Goal: Navigation & Orientation: Find specific page/section

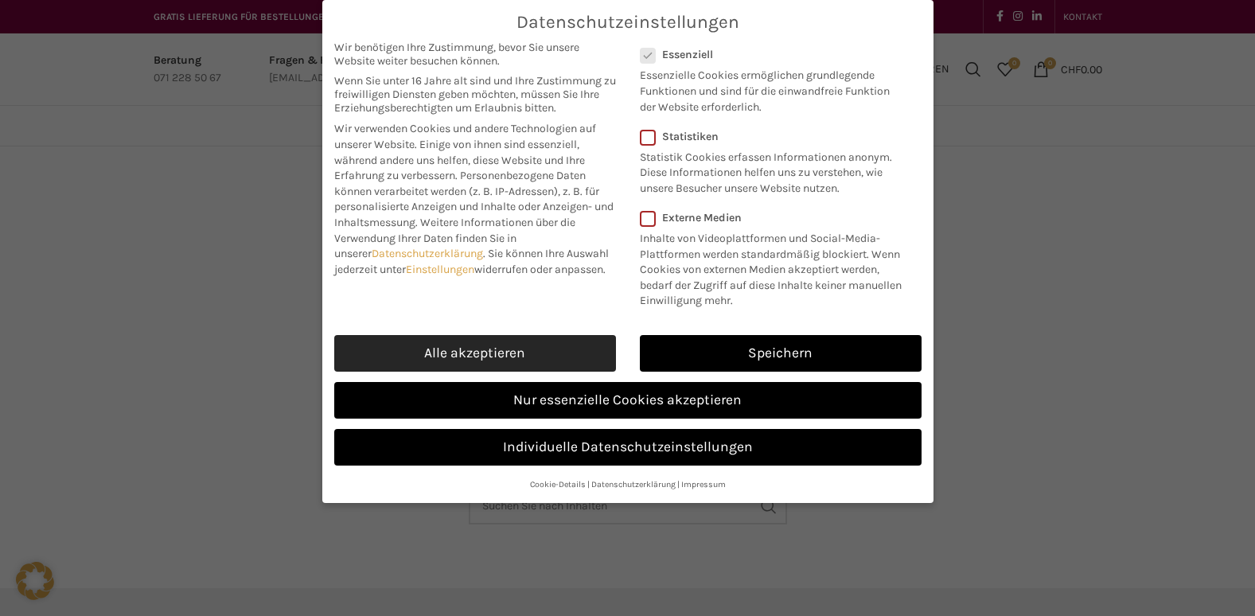
click at [510, 347] on link "Alle akzeptieren" at bounding box center [475, 353] width 282 height 37
checkbox input "true"
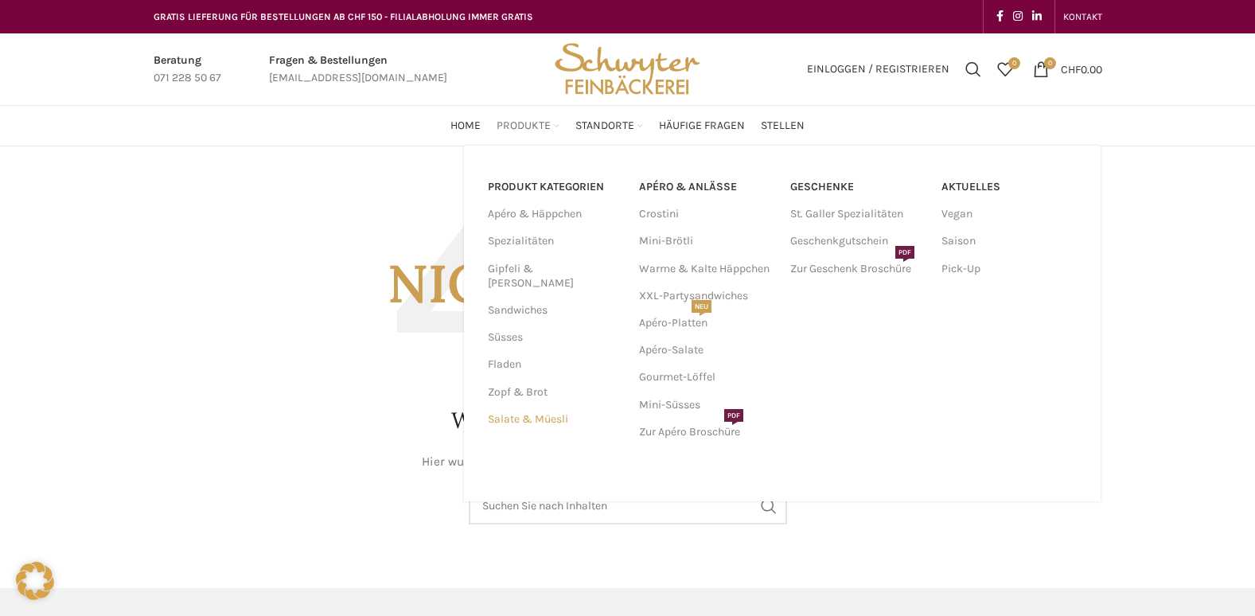
click at [555, 406] on link "Salate & Müesli" at bounding box center [554, 419] width 132 height 27
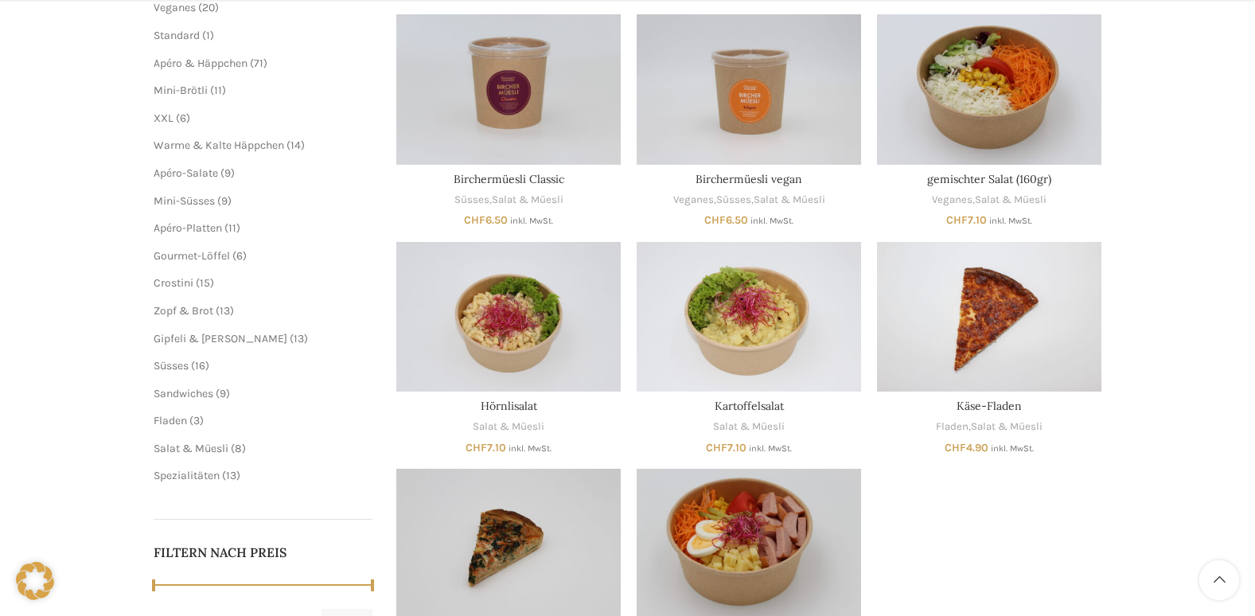
scroll to position [318, 0]
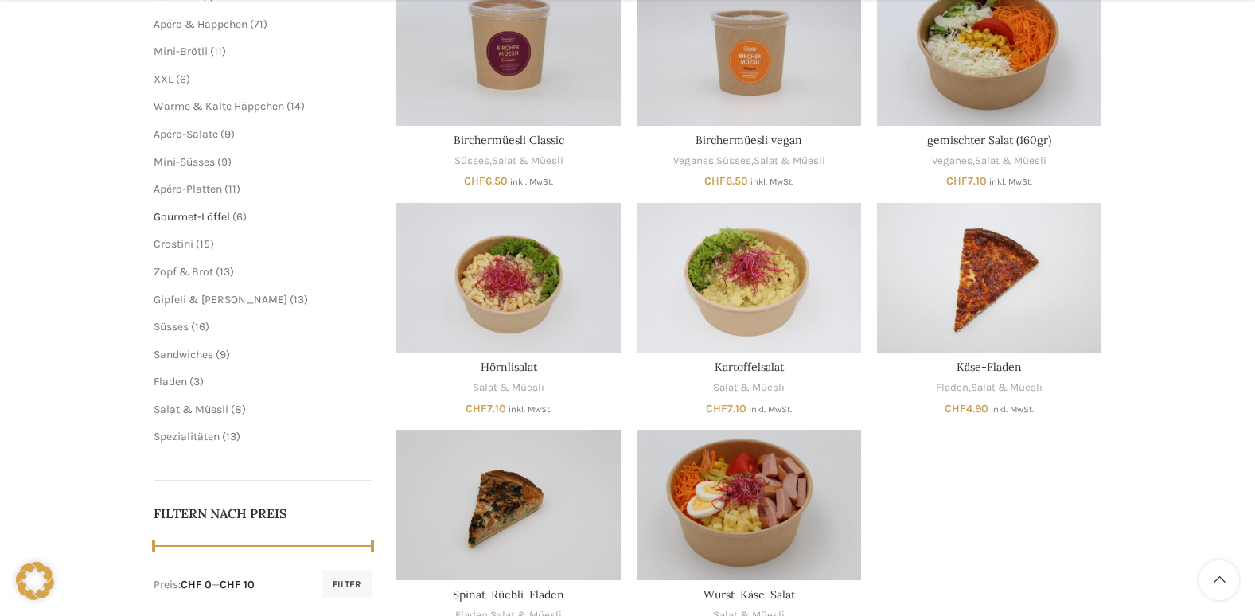
click at [198, 212] on span "Gourmet-Löffel" at bounding box center [192, 217] width 76 height 14
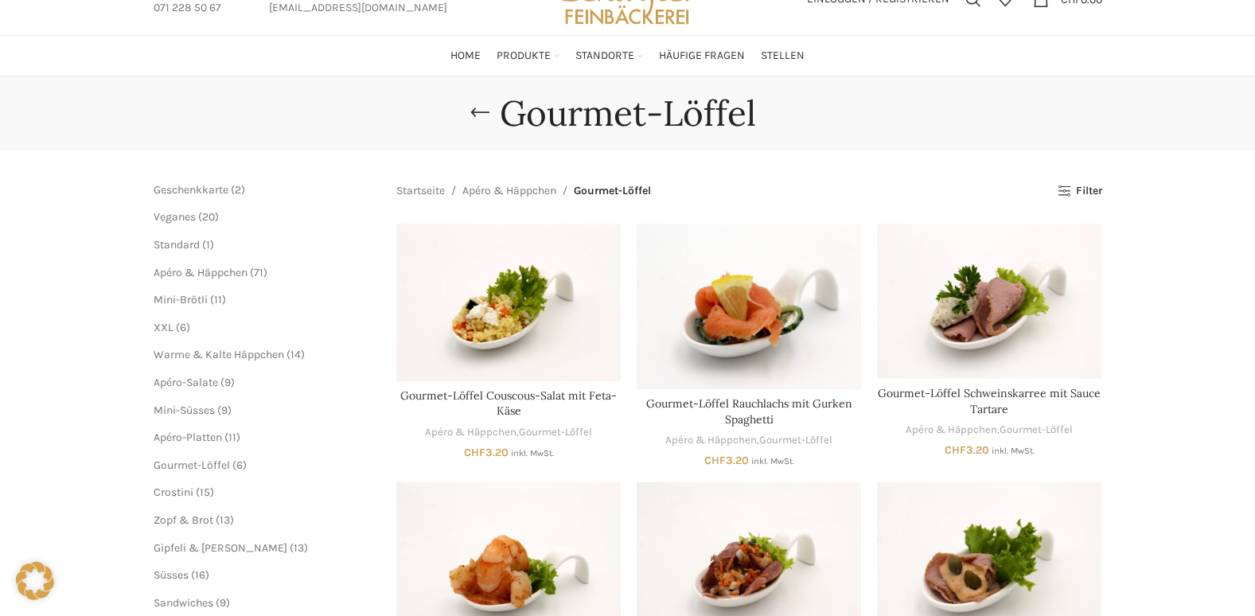
scroll to position [239, 0]
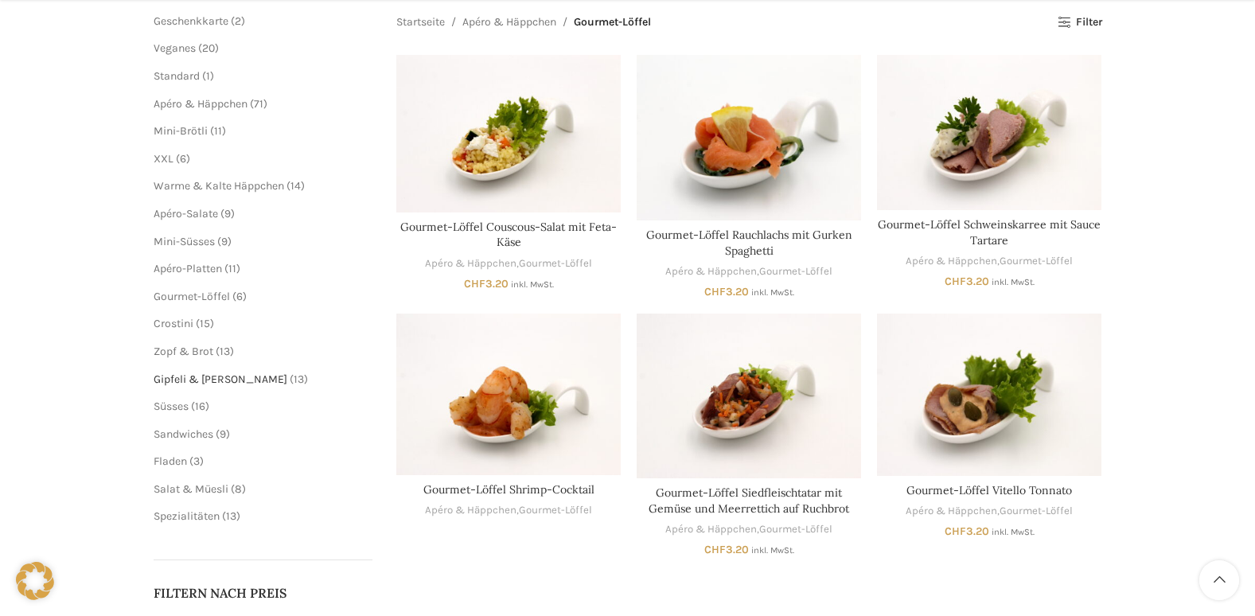
click at [213, 380] on span "Gipfeli & [PERSON_NAME]" at bounding box center [221, 379] width 134 height 14
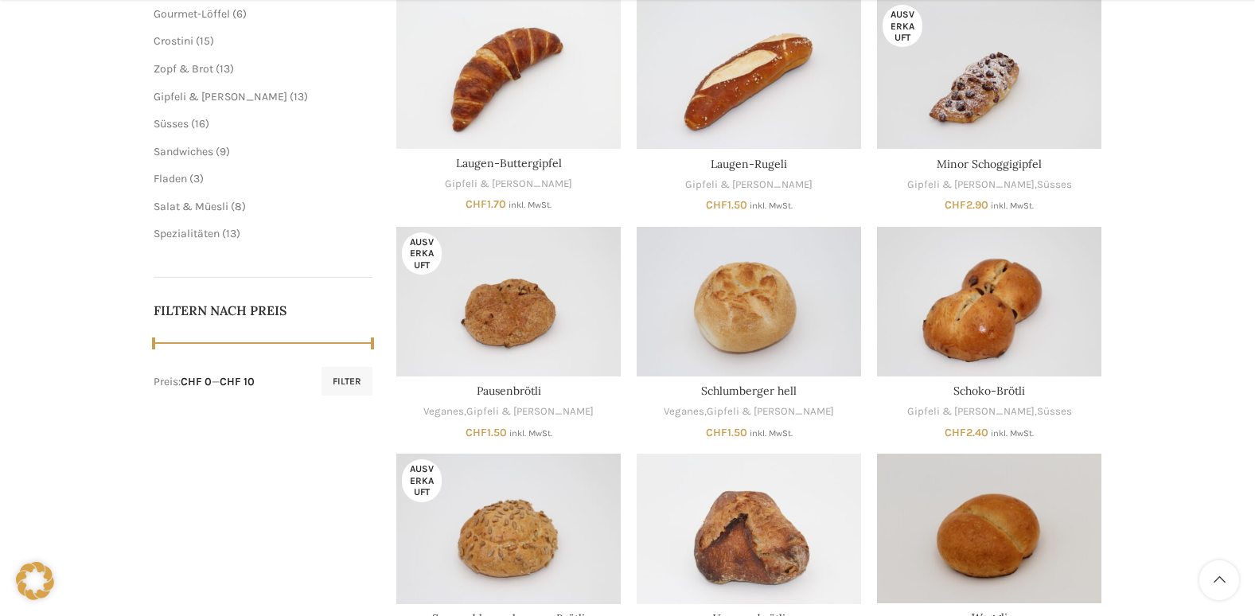
scroll to position [557, 0]
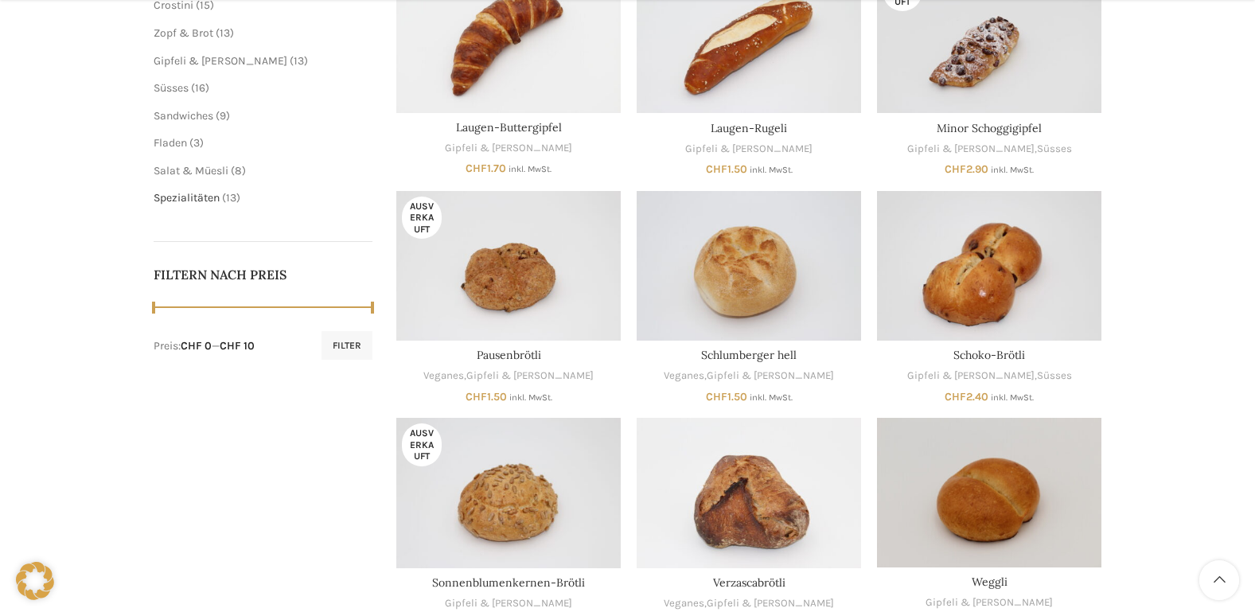
click at [218, 194] on span "Spezialitäten" at bounding box center [187, 198] width 66 height 14
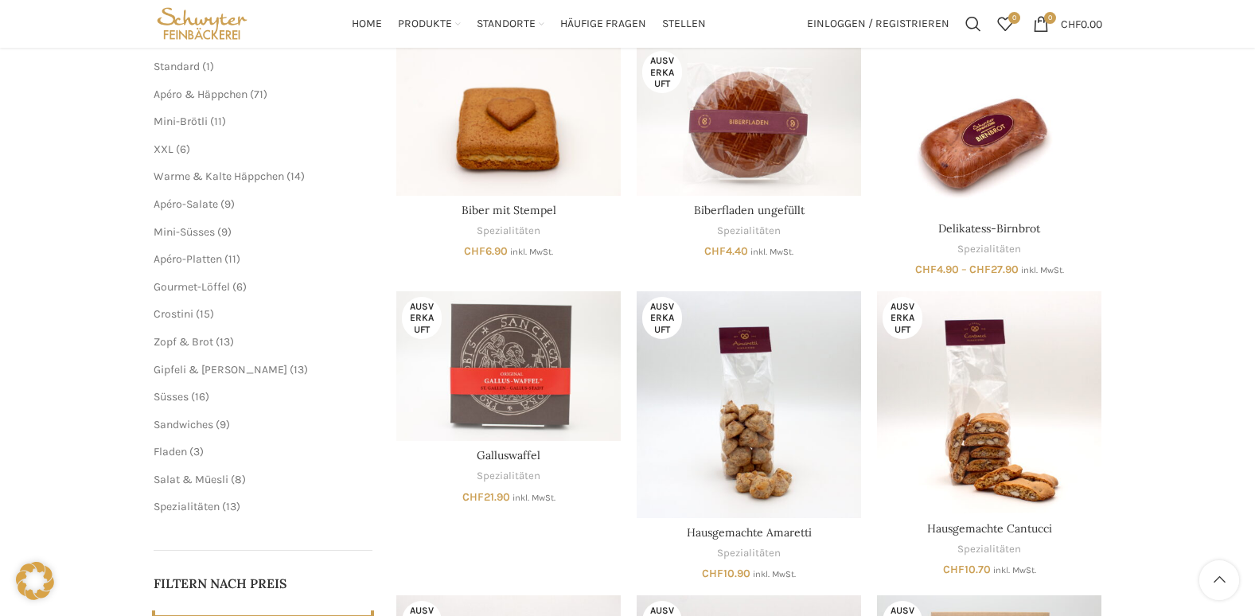
scroll to position [239, 0]
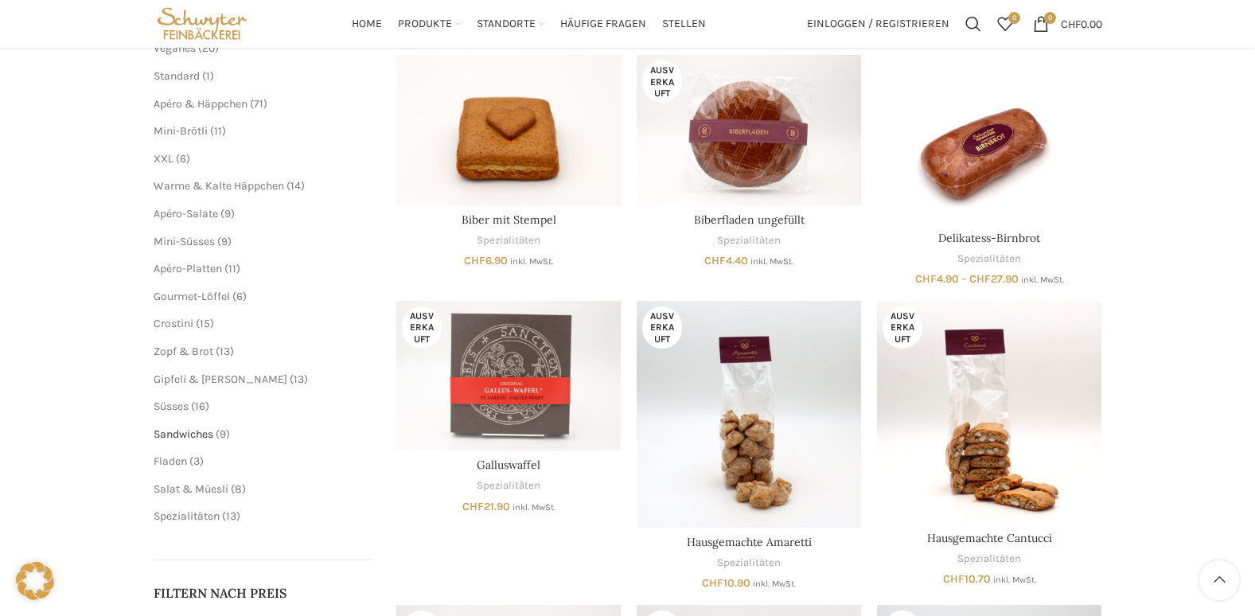
click at [209, 434] on span "Sandwiches" at bounding box center [184, 434] width 60 height 14
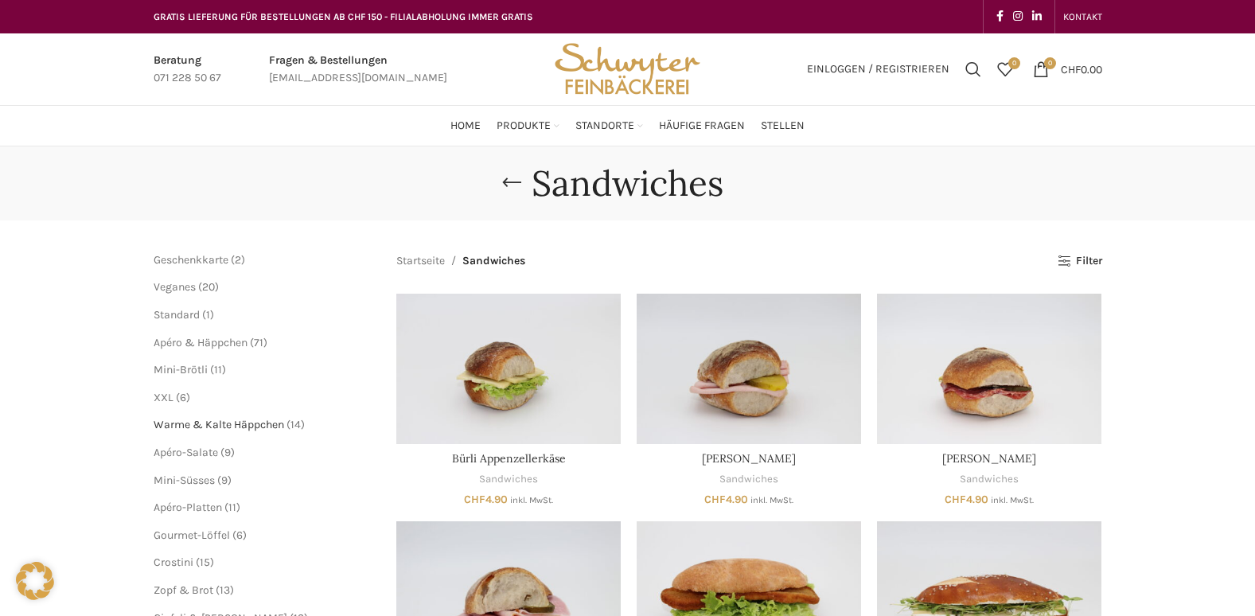
click at [233, 424] on span "Warme & Kalte Häppchen" at bounding box center [219, 425] width 131 height 14
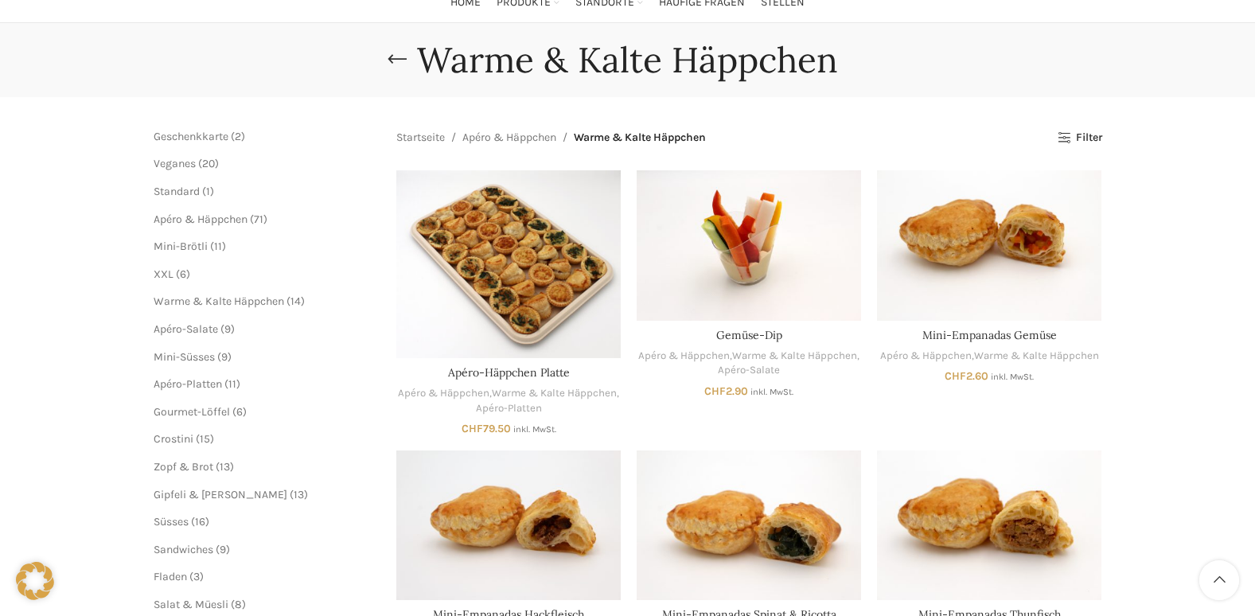
scroll to position [80, 0]
